Goal: Complete application form

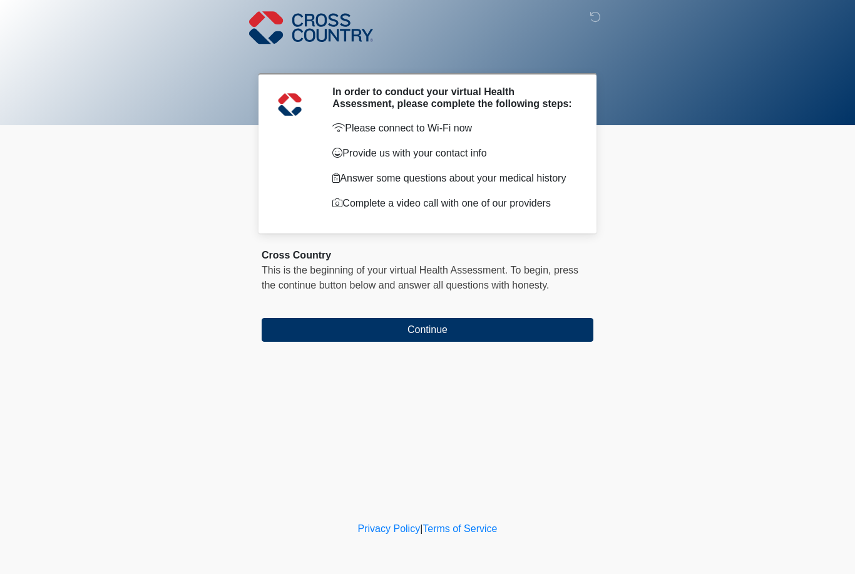
click at [574, 337] on button "Continue" at bounding box center [428, 330] width 332 height 24
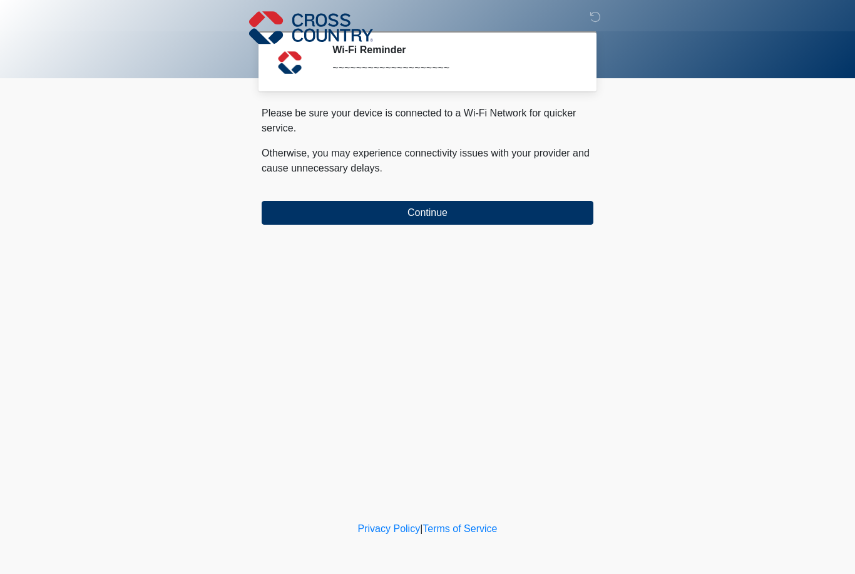
click at [558, 215] on button "Continue" at bounding box center [428, 213] width 332 height 24
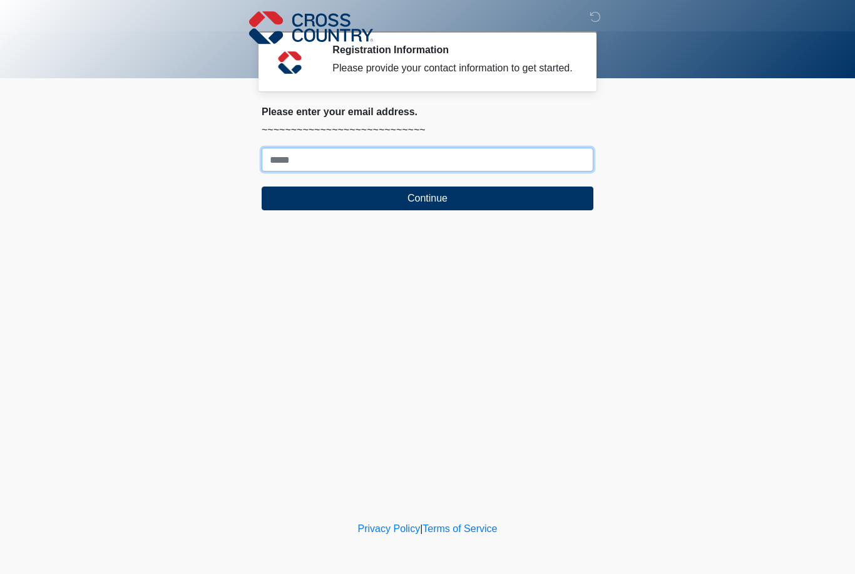
click at [520, 172] on input "Where should we email your response?" at bounding box center [428, 160] width 332 height 24
type input "**********"
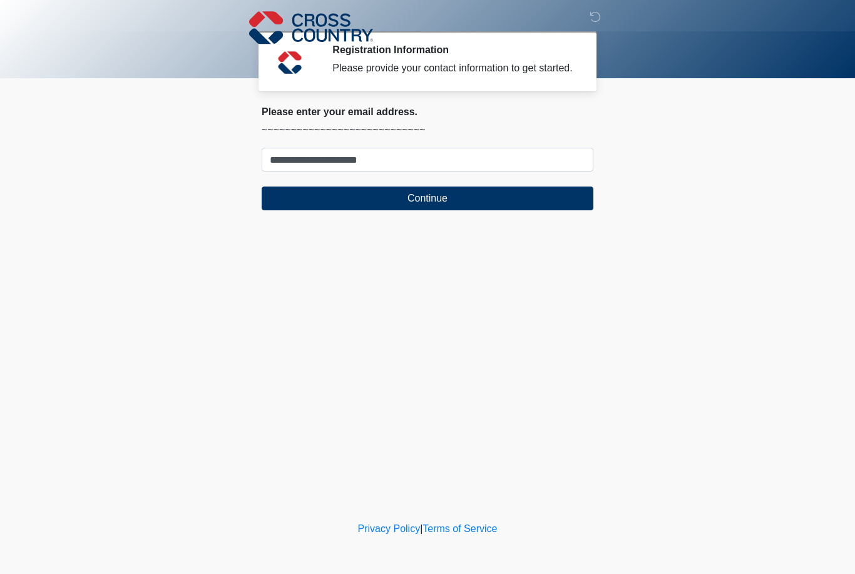
click at [524, 205] on button "Continue" at bounding box center [428, 199] width 332 height 24
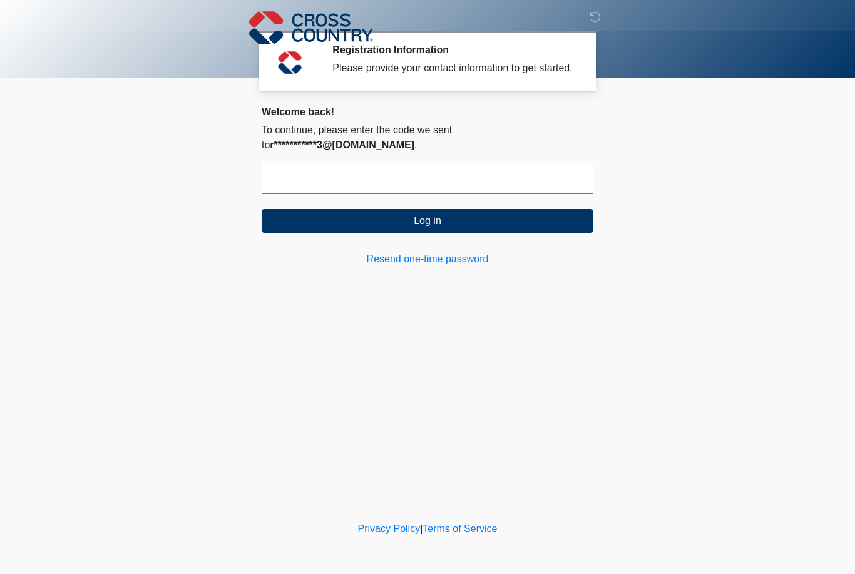
click at [547, 190] on input "text" at bounding box center [428, 178] width 332 height 31
type input "******"
click at [542, 223] on button "Log in" at bounding box center [428, 221] width 332 height 24
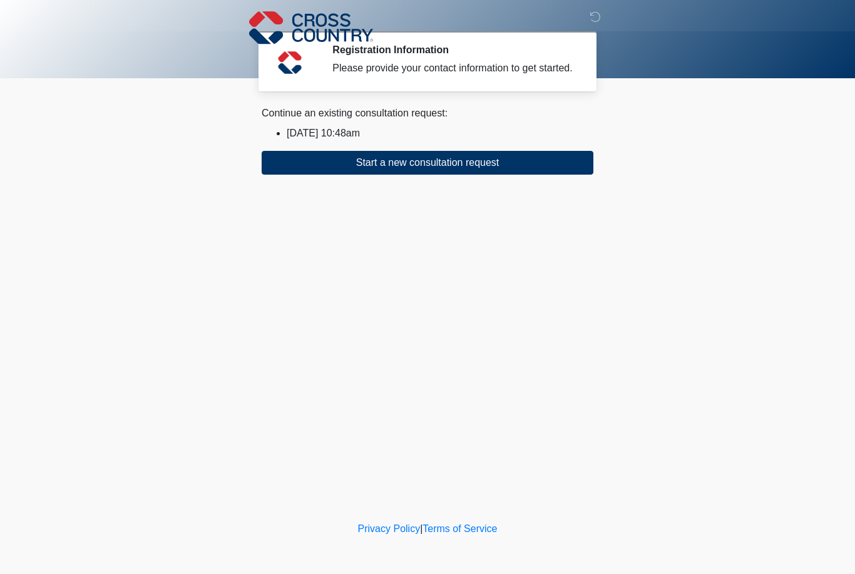
click at [381, 141] on li "2025/08/20 10:48am" at bounding box center [440, 133] width 307 height 15
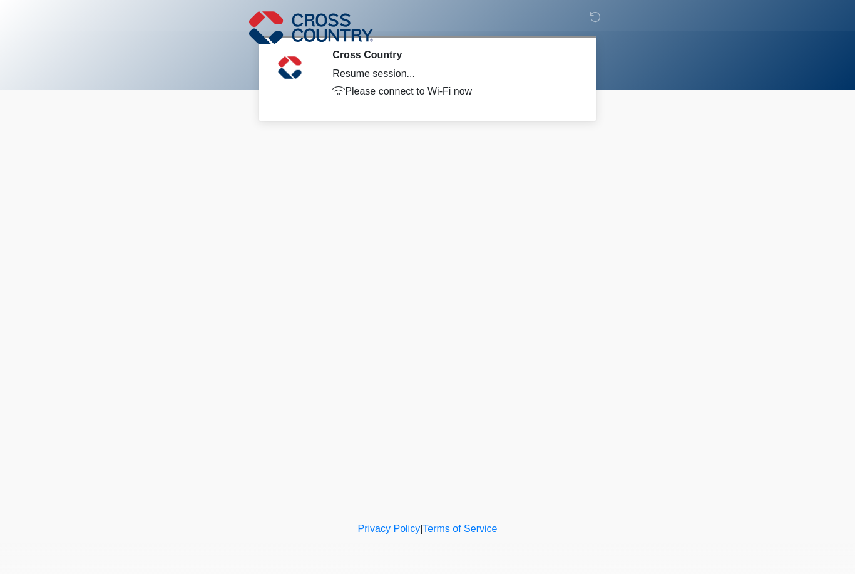
click at [354, 141] on div "We will connect you to one of our providers shortly. Schedule for later Join no…" at bounding box center [427, 167] width 351 height 64
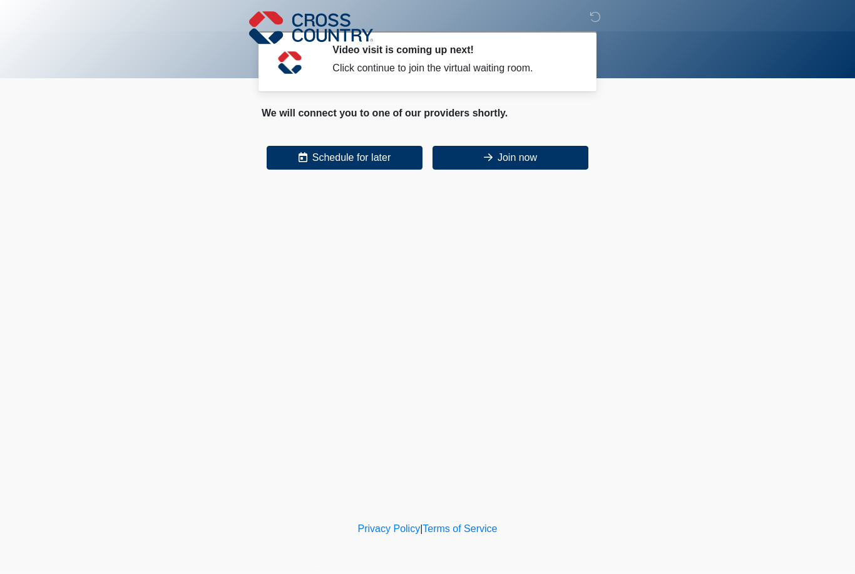
click at [542, 147] on button "Join now" at bounding box center [511, 158] width 156 height 24
